Goal: Task Accomplishment & Management: Complete application form

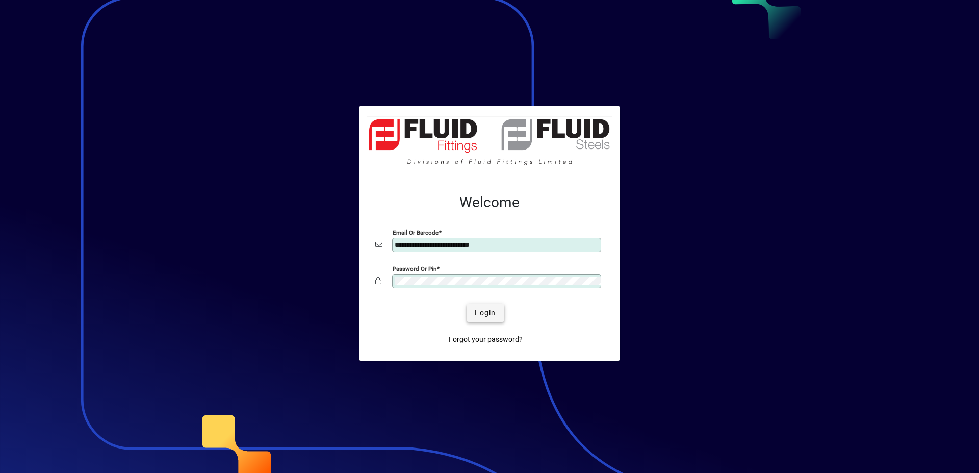
type input "**********"
click at [492, 314] on span "Login" at bounding box center [485, 312] width 21 height 11
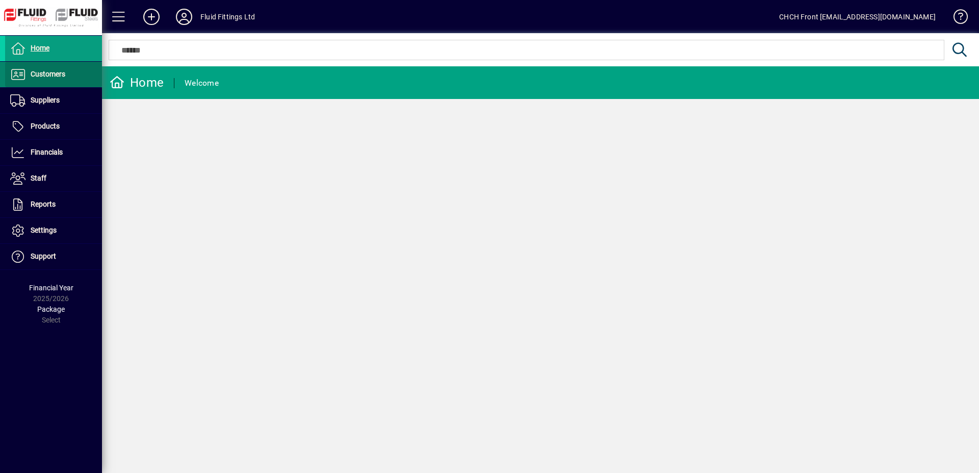
click at [81, 62] on span at bounding box center [53, 74] width 97 height 25
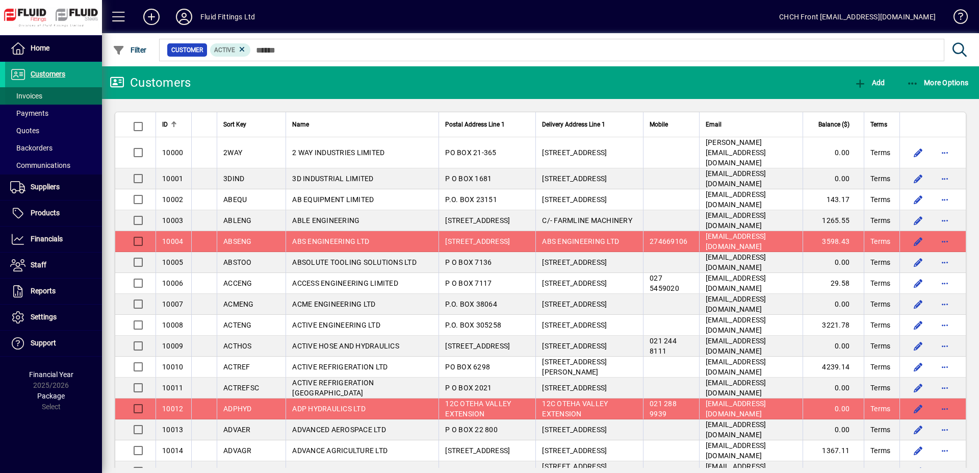
click at [52, 96] on span at bounding box center [53, 96] width 97 height 24
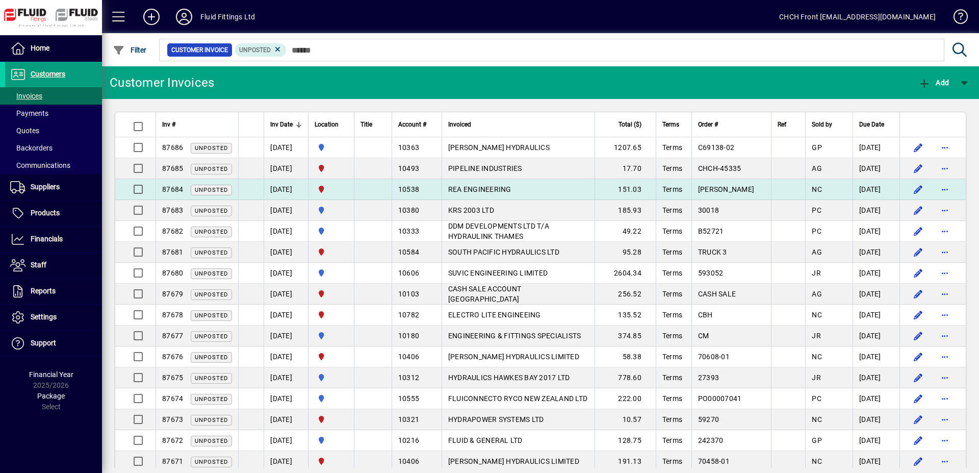
click at [511, 190] on span "REA ENGINEERING" at bounding box center [479, 189] width 63 height 8
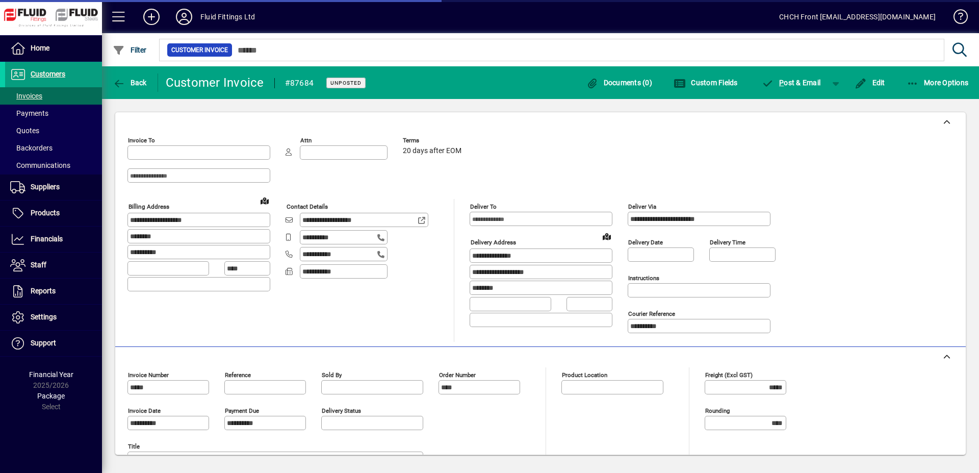
type input "**********"
type input "*********"
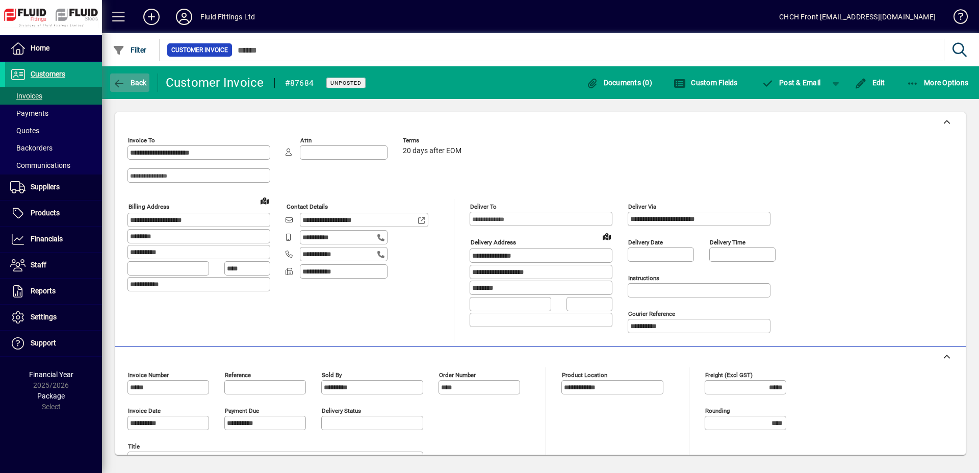
click at [137, 90] on span "button" at bounding box center [129, 82] width 39 height 24
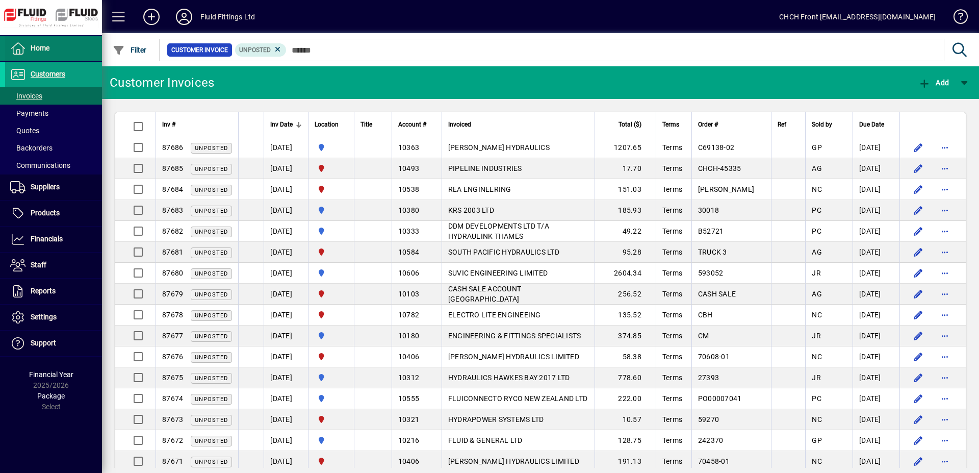
click at [64, 42] on span at bounding box center [53, 48] width 97 height 24
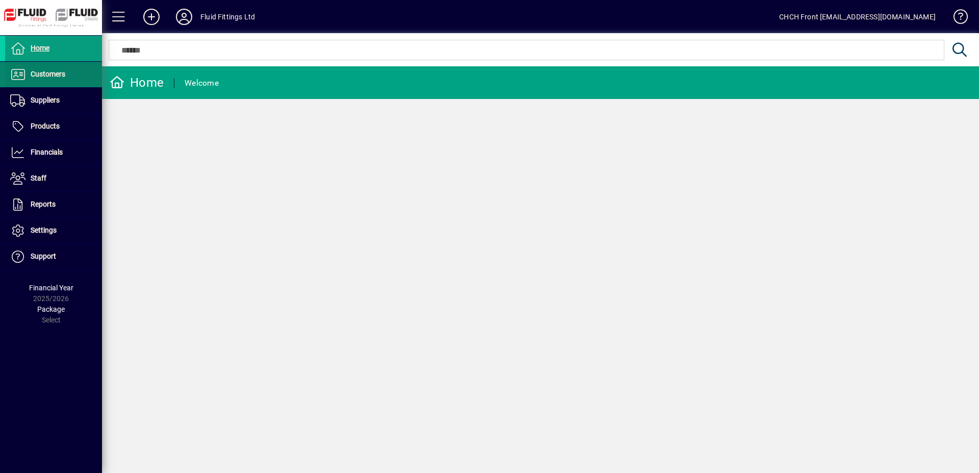
click at [72, 73] on span at bounding box center [53, 74] width 97 height 24
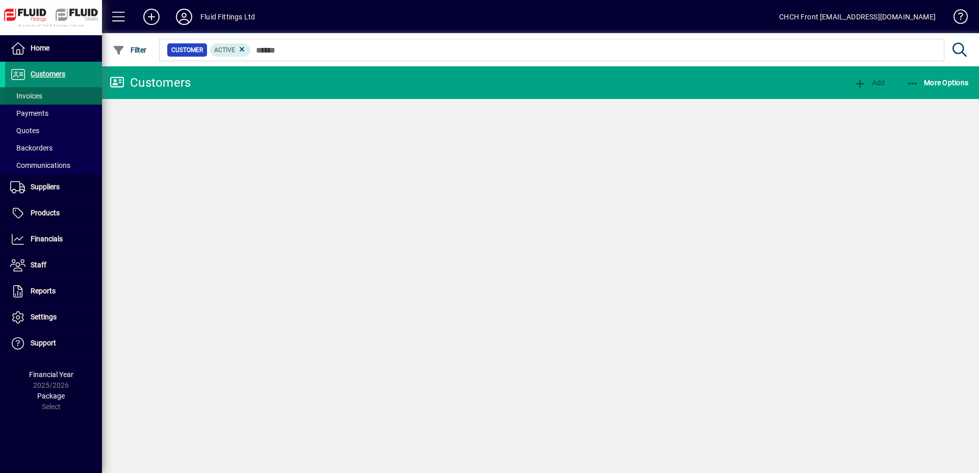
click at [56, 92] on span at bounding box center [53, 96] width 97 height 24
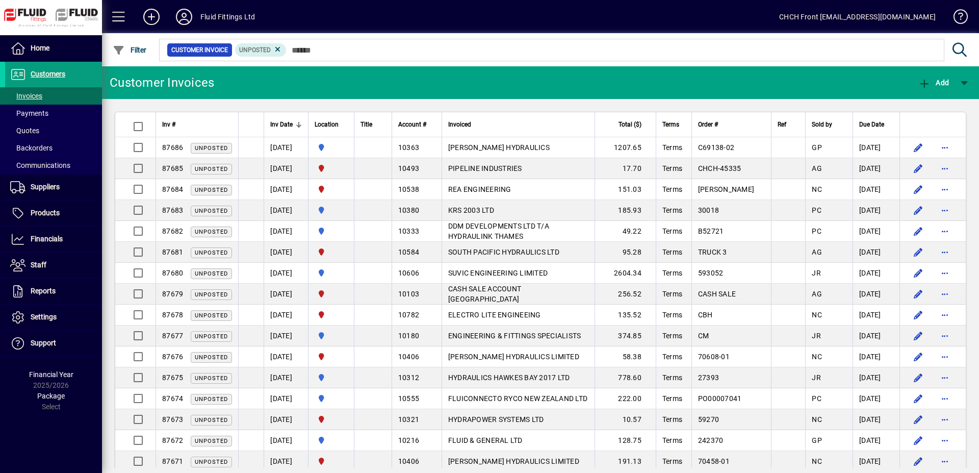
click at [291, 75] on mat-toolbar-row "Customer Invoices Add" at bounding box center [540, 82] width 877 height 33
click at [59, 96] on span at bounding box center [53, 96] width 97 height 24
click at [75, 58] on span at bounding box center [53, 48] width 97 height 24
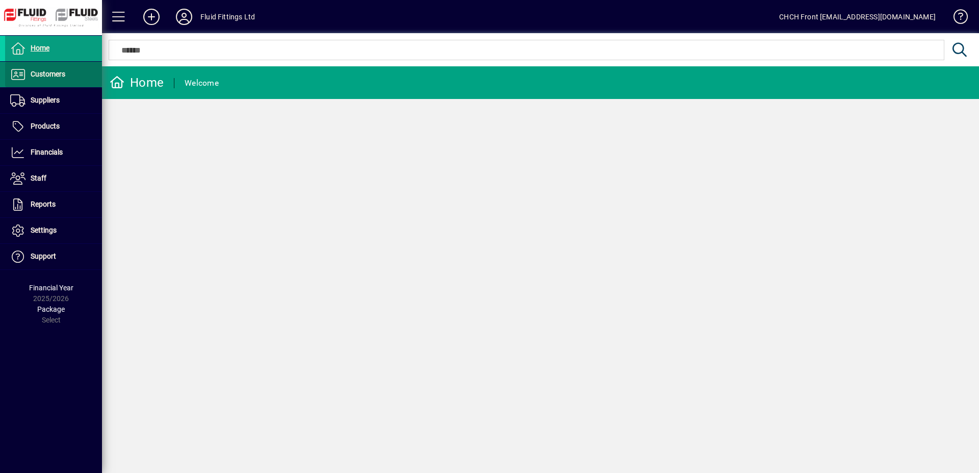
click at [75, 85] on span at bounding box center [53, 74] width 97 height 24
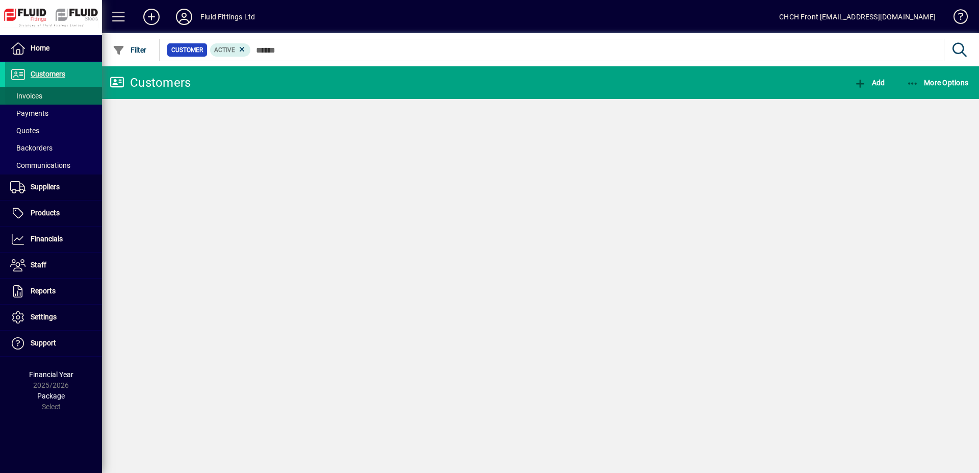
click at [68, 92] on span at bounding box center [53, 96] width 97 height 24
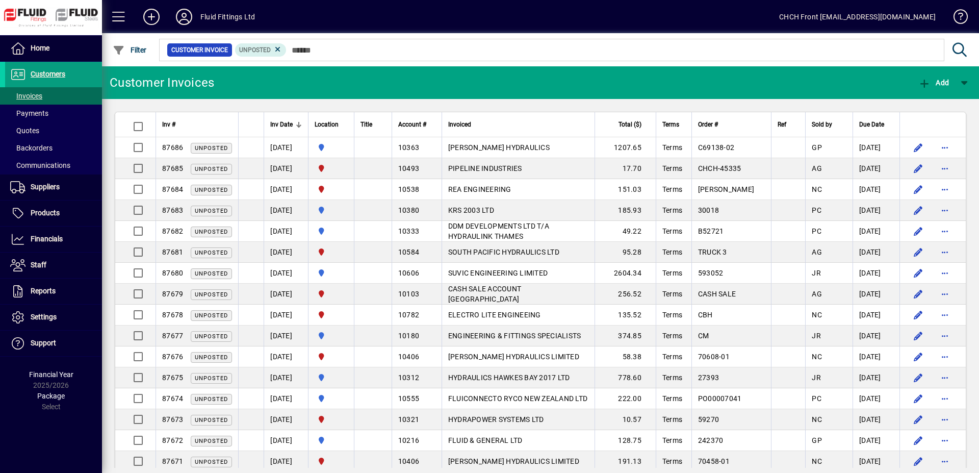
click at [228, 88] on mat-toolbar-row "Customer Invoices Add" at bounding box center [540, 82] width 877 height 33
